Goal: Task Accomplishment & Management: Use online tool/utility

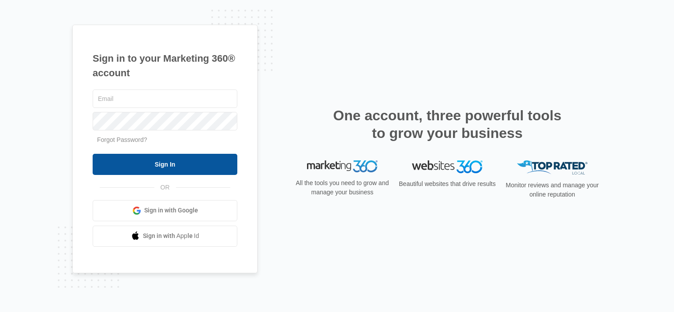
type input "[EMAIL_ADDRESS][DOMAIN_NAME]"
click at [178, 166] on input "Sign In" at bounding box center [165, 164] width 145 height 21
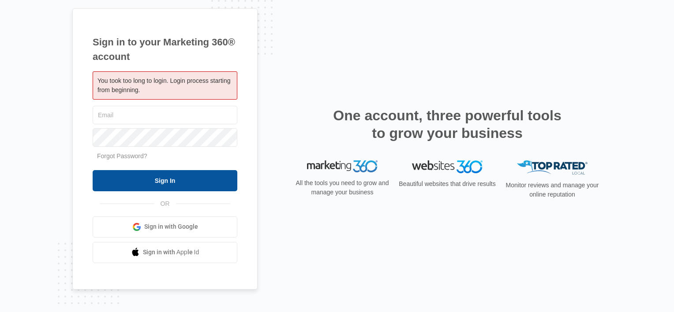
type input "[EMAIL_ADDRESS][DOMAIN_NAME]"
click at [156, 180] on input "Sign In" at bounding box center [165, 180] width 145 height 21
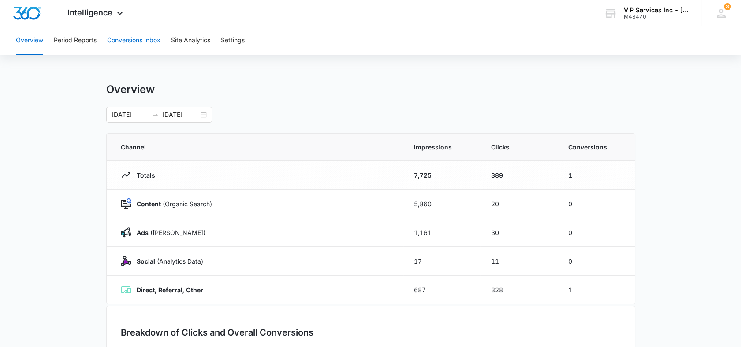
click at [128, 44] on button "Conversions Inbox" at bounding box center [133, 40] width 53 height 28
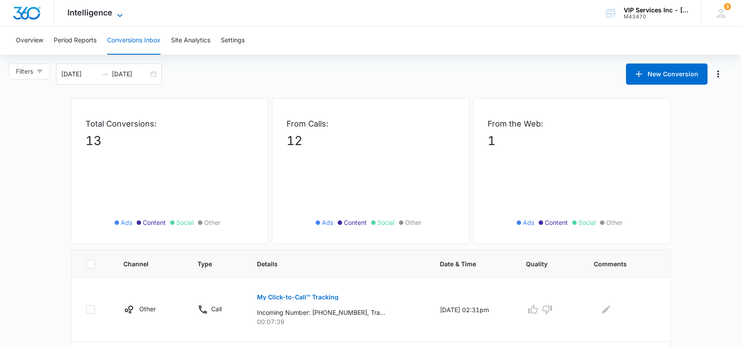
click at [105, 11] on span "Intelligence" at bounding box center [89, 12] width 45 height 9
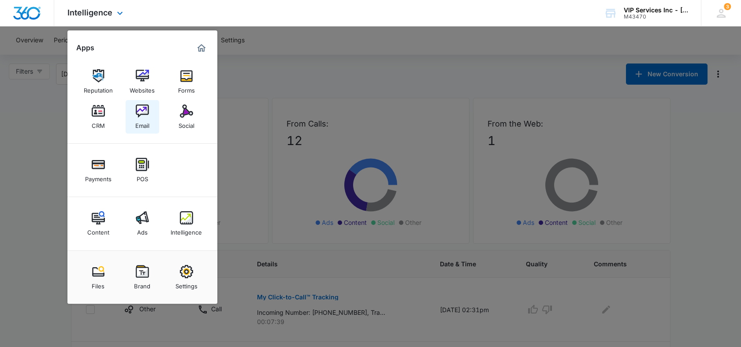
click at [132, 114] on link "Email" at bounding box center [143, 117] width 34 height 34
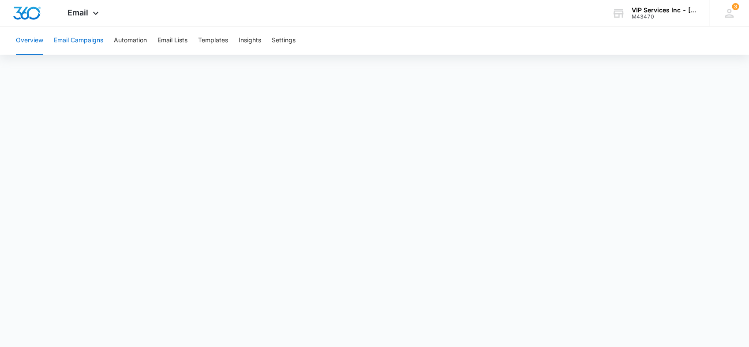
click at [88, 40] on button "Email Campaigns" at bounding box center [78, 40] width 49 height 28
click at [215, 36] on button "Templates" at bounding box center [213, 40] width 30 height 28
